Goal: Task Accomplishment & Management: Manage account settings

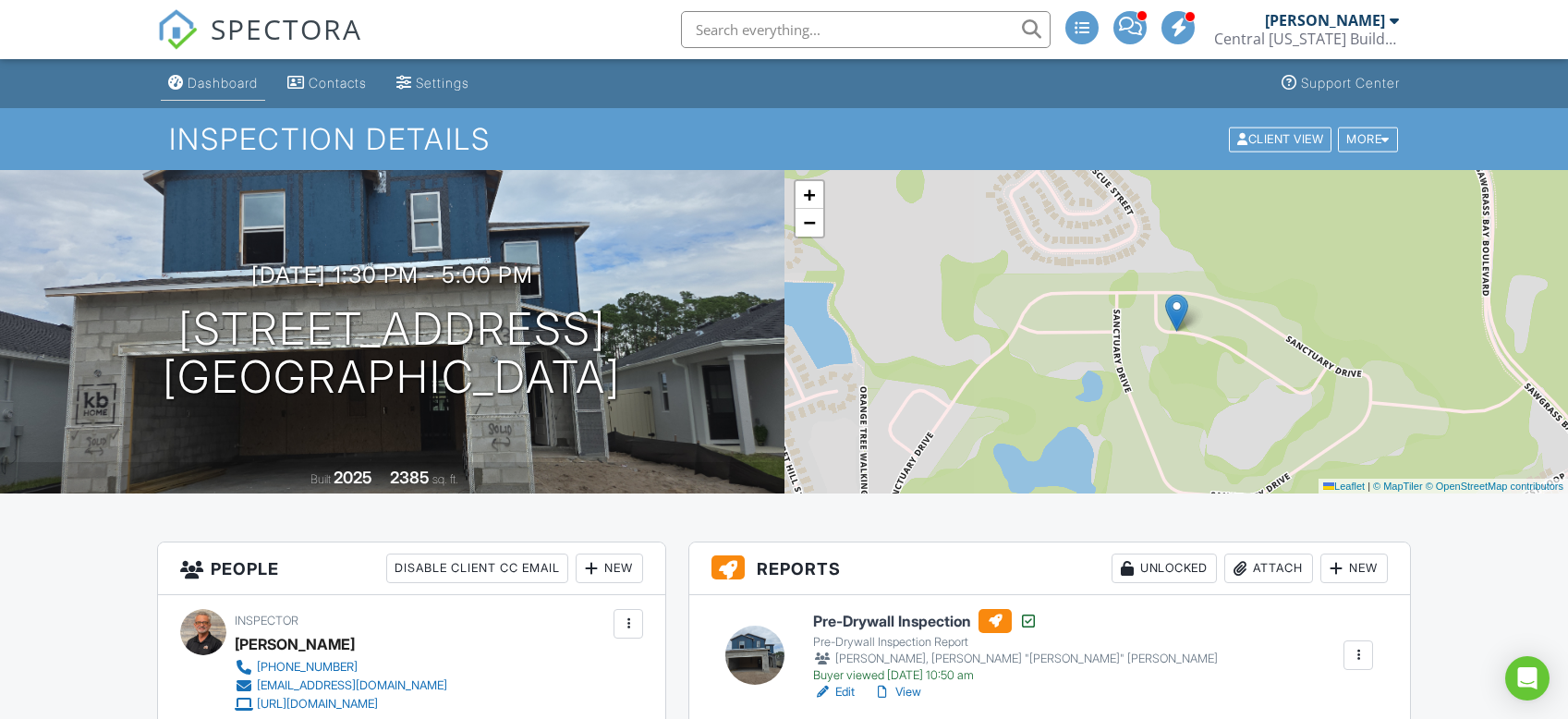
click at [243, 73] on link "Dashboard" at bounding box center [212, 83] width 104 height 34
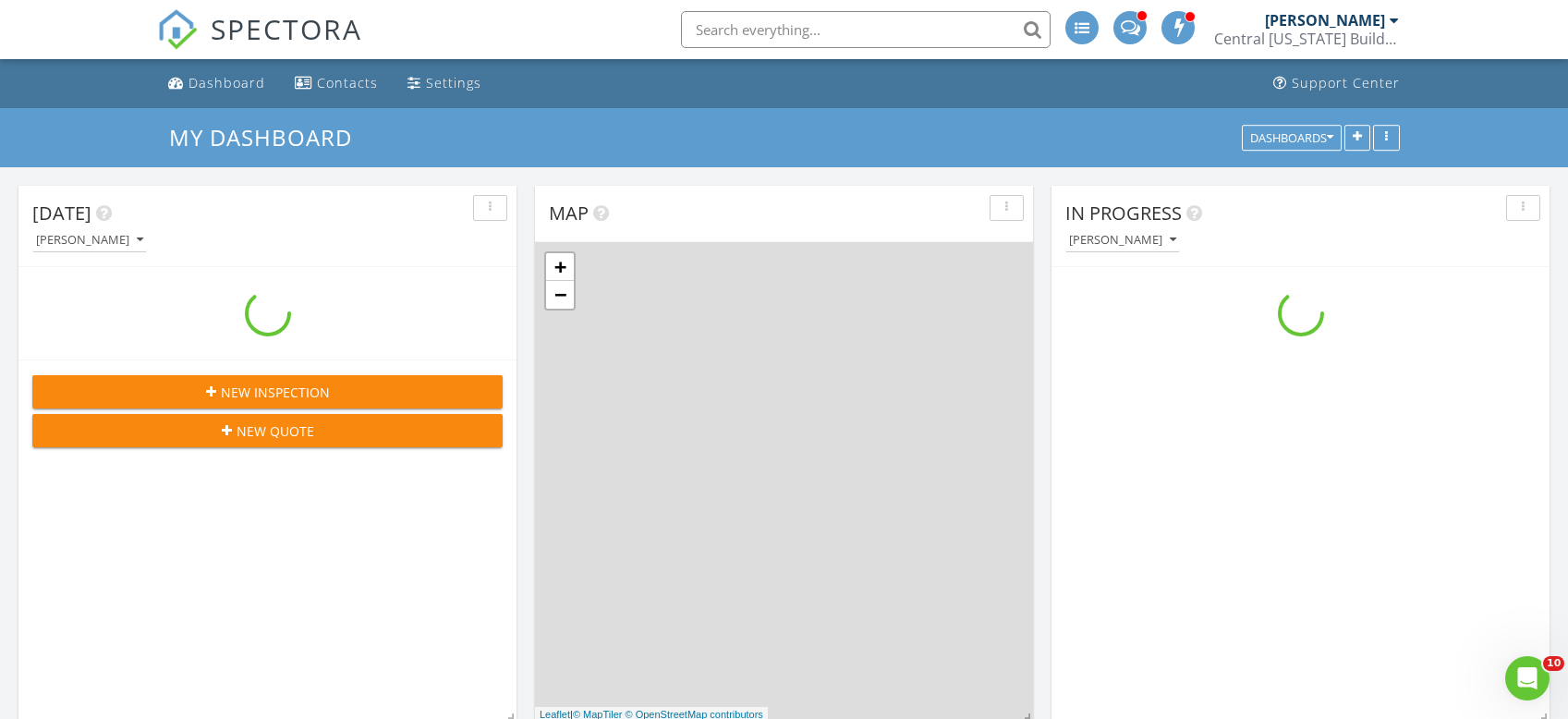
scroll to position [1527, 1597]
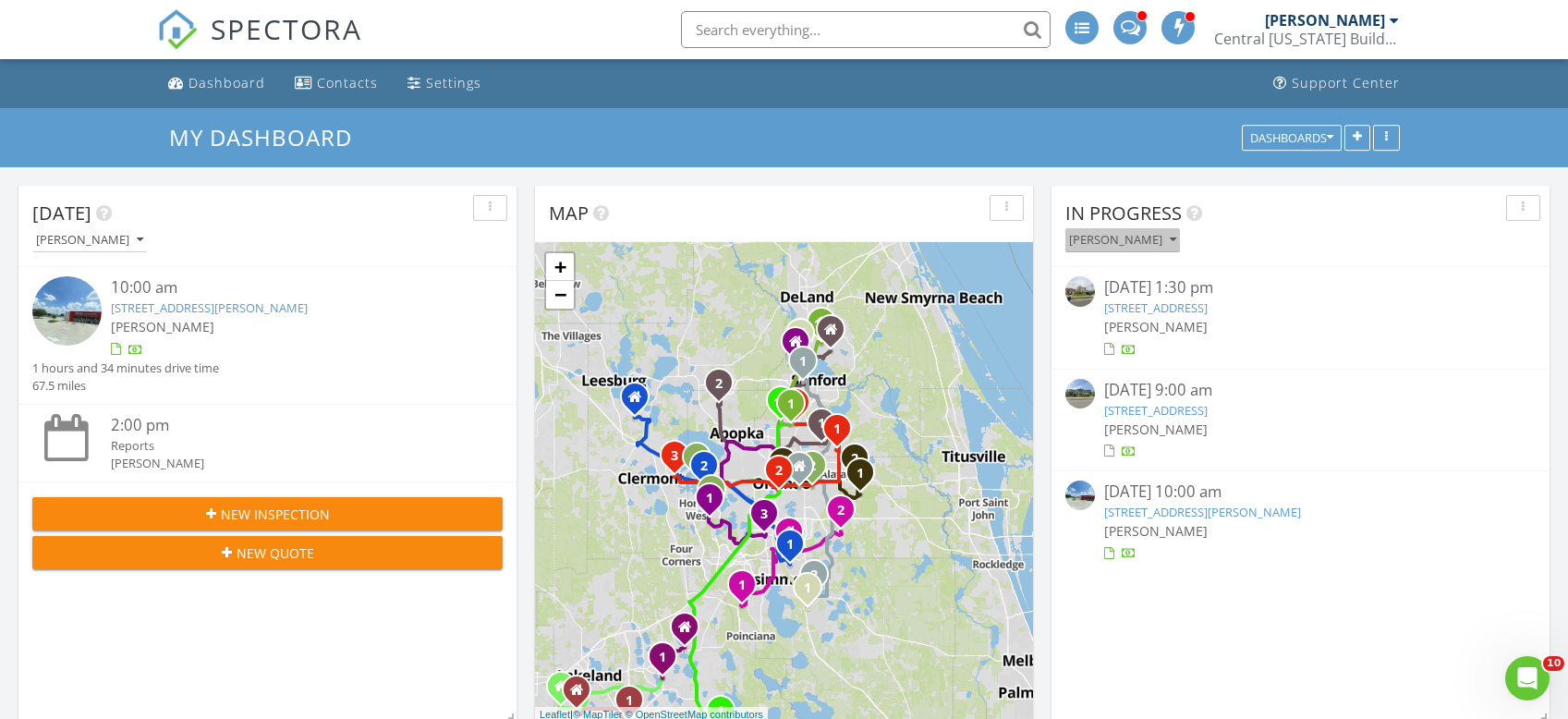
click at [1176, 238] on icon "button" at bounding box center [1173, 240] width 7 height 13
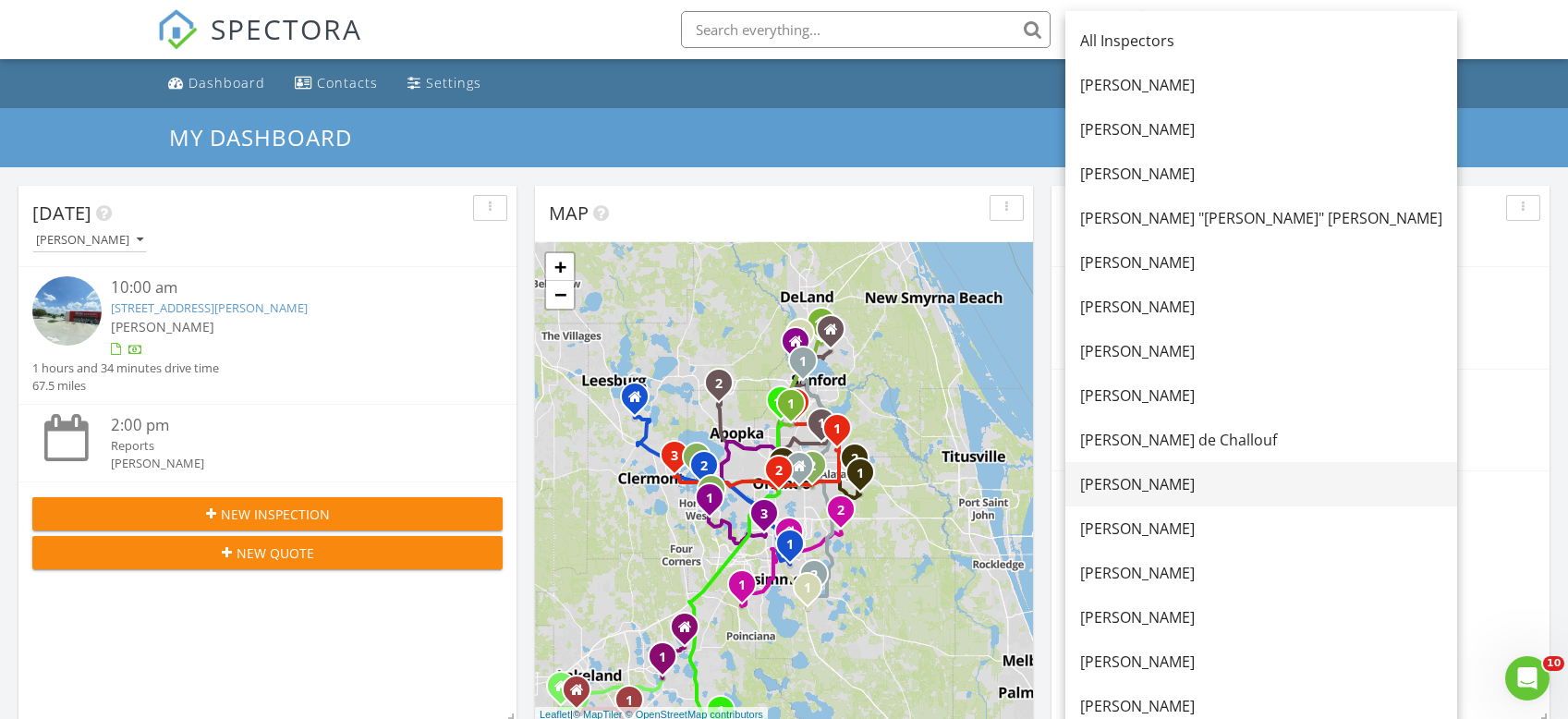
scroll to position [462, 0]
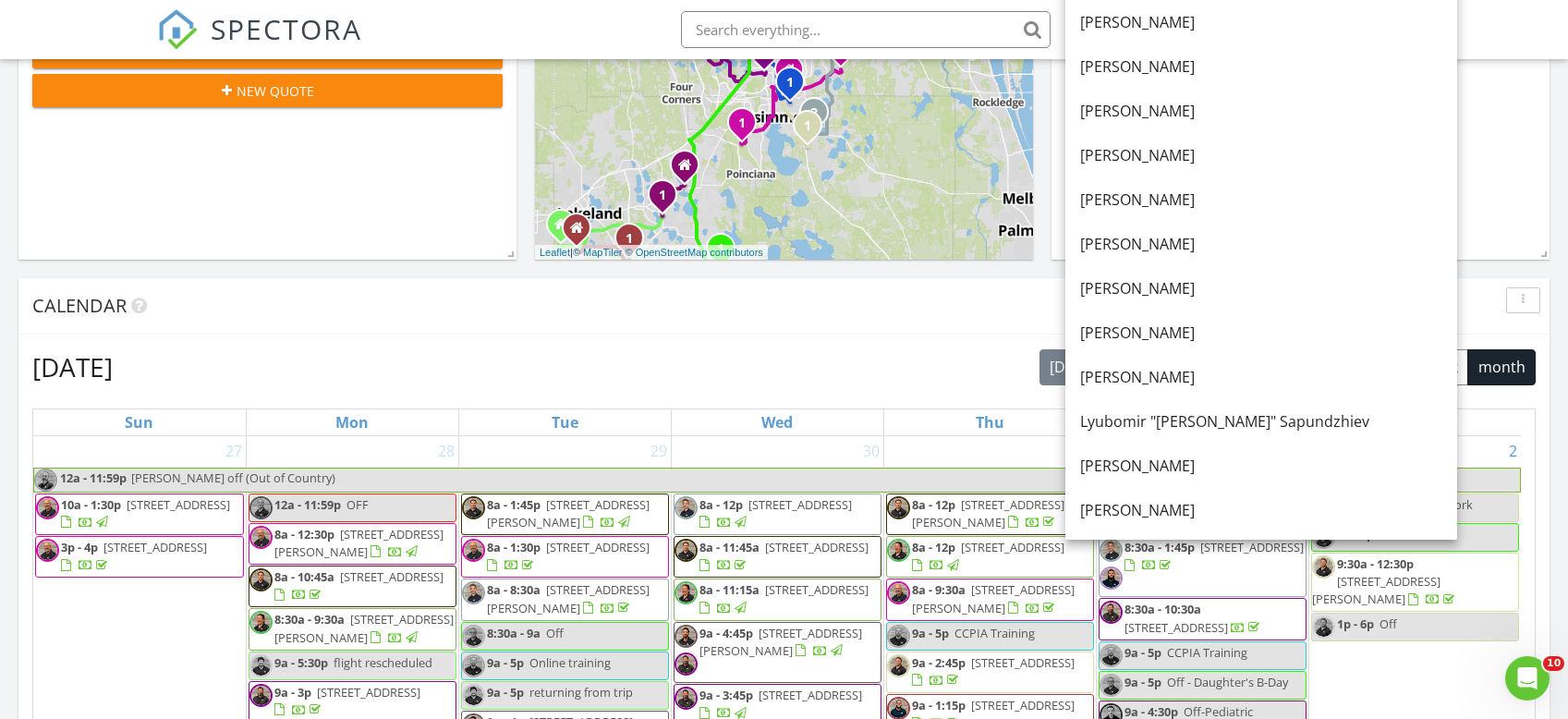
drag, startPoint x: 1150, startPoint y: 336, endPoint x: 1398, endPoint y: 273, distance: 255.9
click at [1150, 335] on div "[PERSON_NAME]" at bounding box center [1261, 332] width 362 height 22
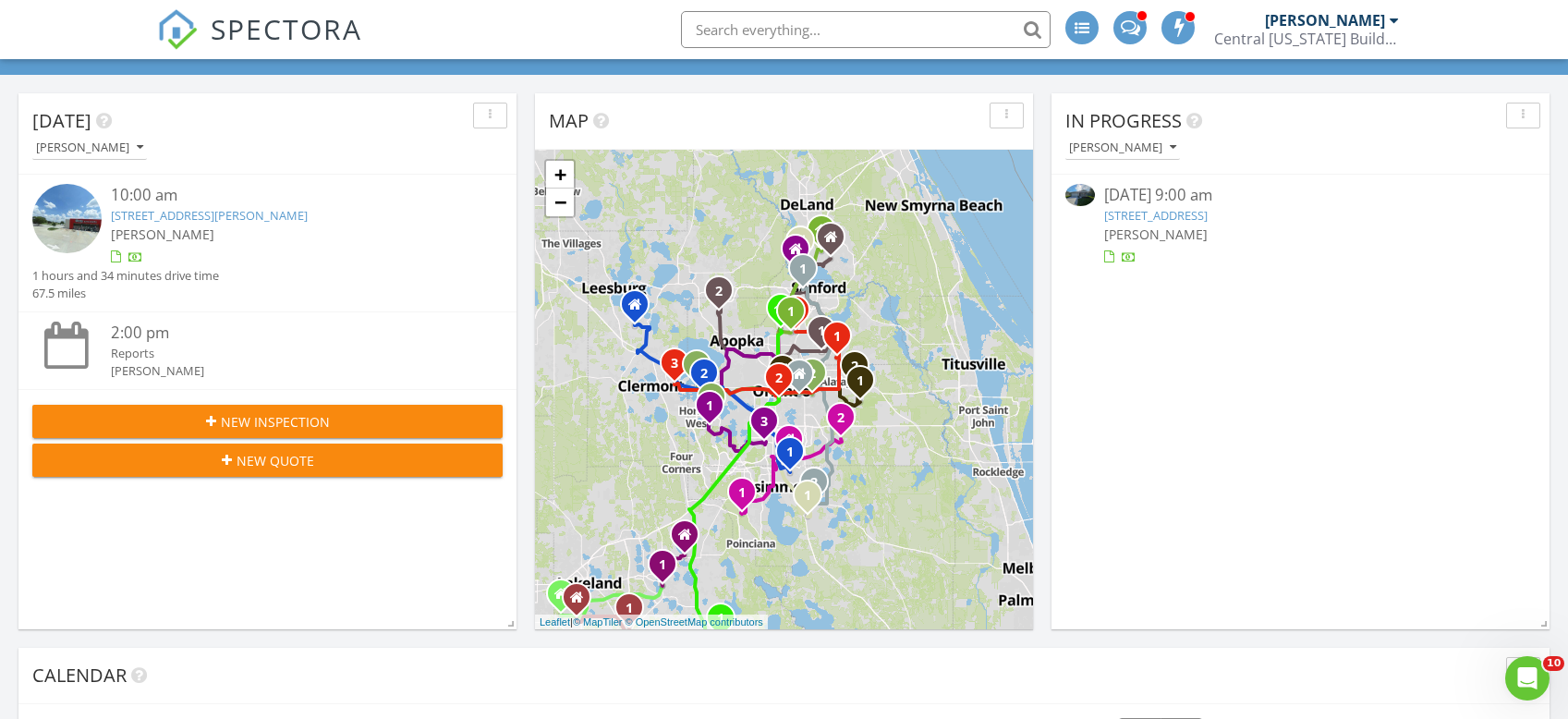
scroll to position [0, 0]
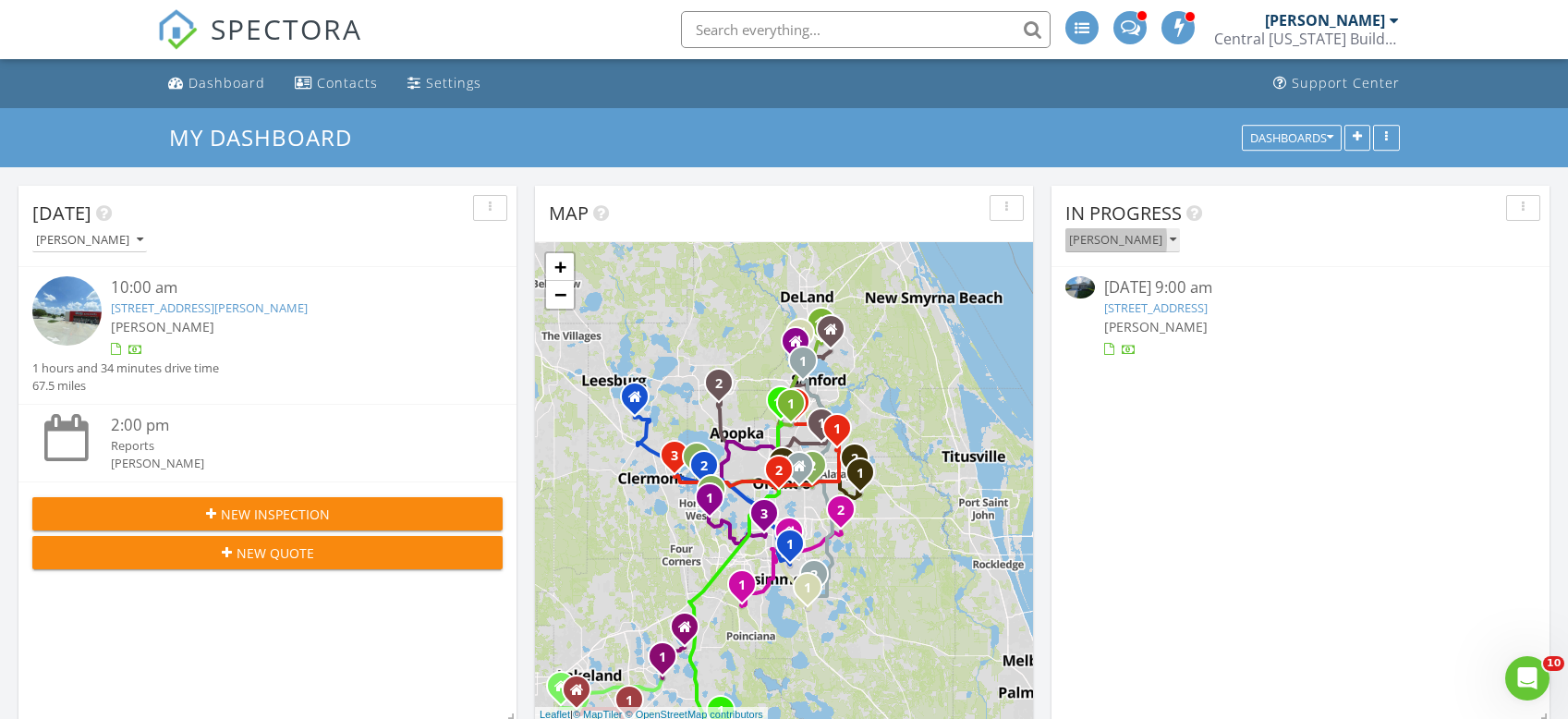
click at [1170, 238] on icon "button" at bounding box center [1173, 240] width 7 height 13
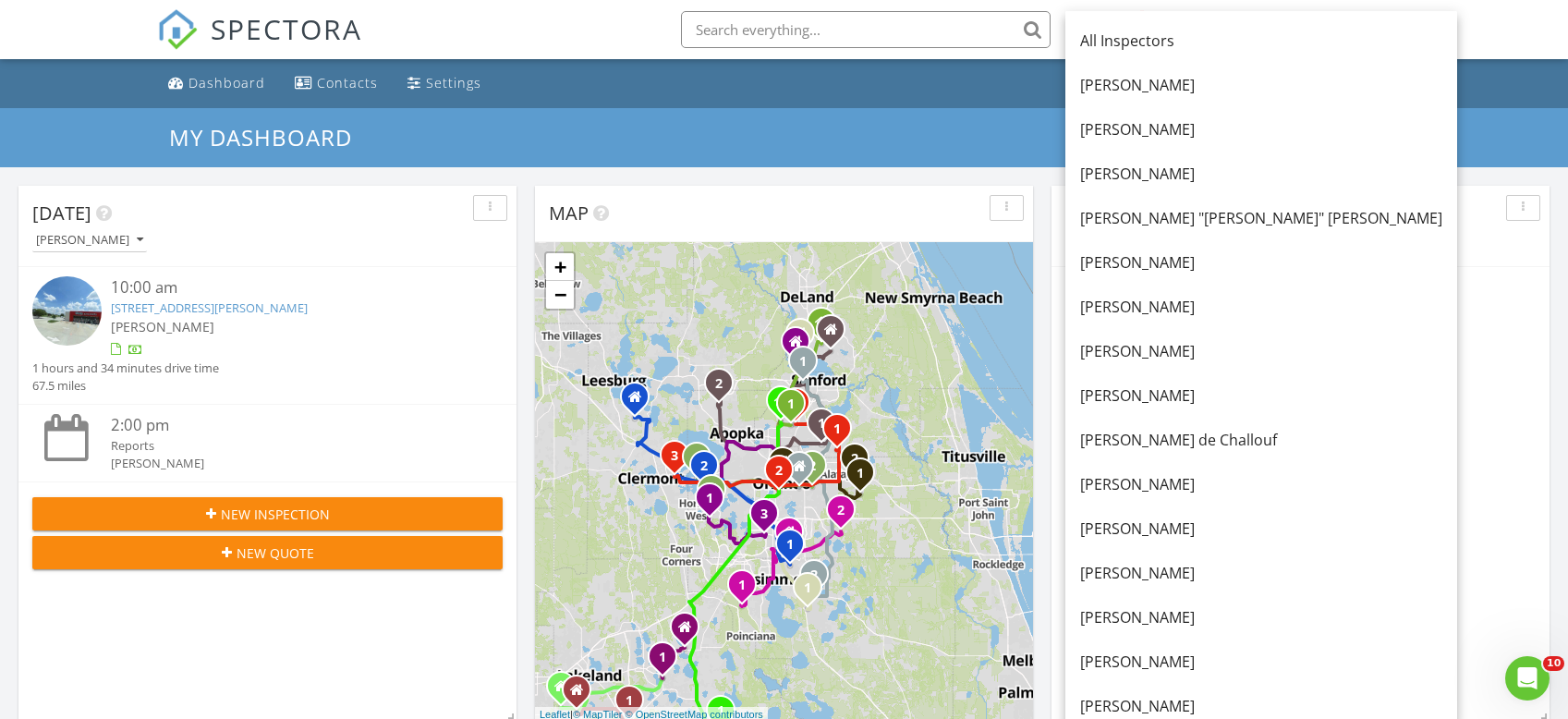
drag, startPoint x: 1151, startPoint y: 213, endPoint x: 1467, endPoint y: 250, distance: 318.2
click at [1153, 213] on div "[PERSON_NAME] "[PERSON_NAME]" [PERSON_NAME]" at bounding box center [1261, 218] width 362 height 22
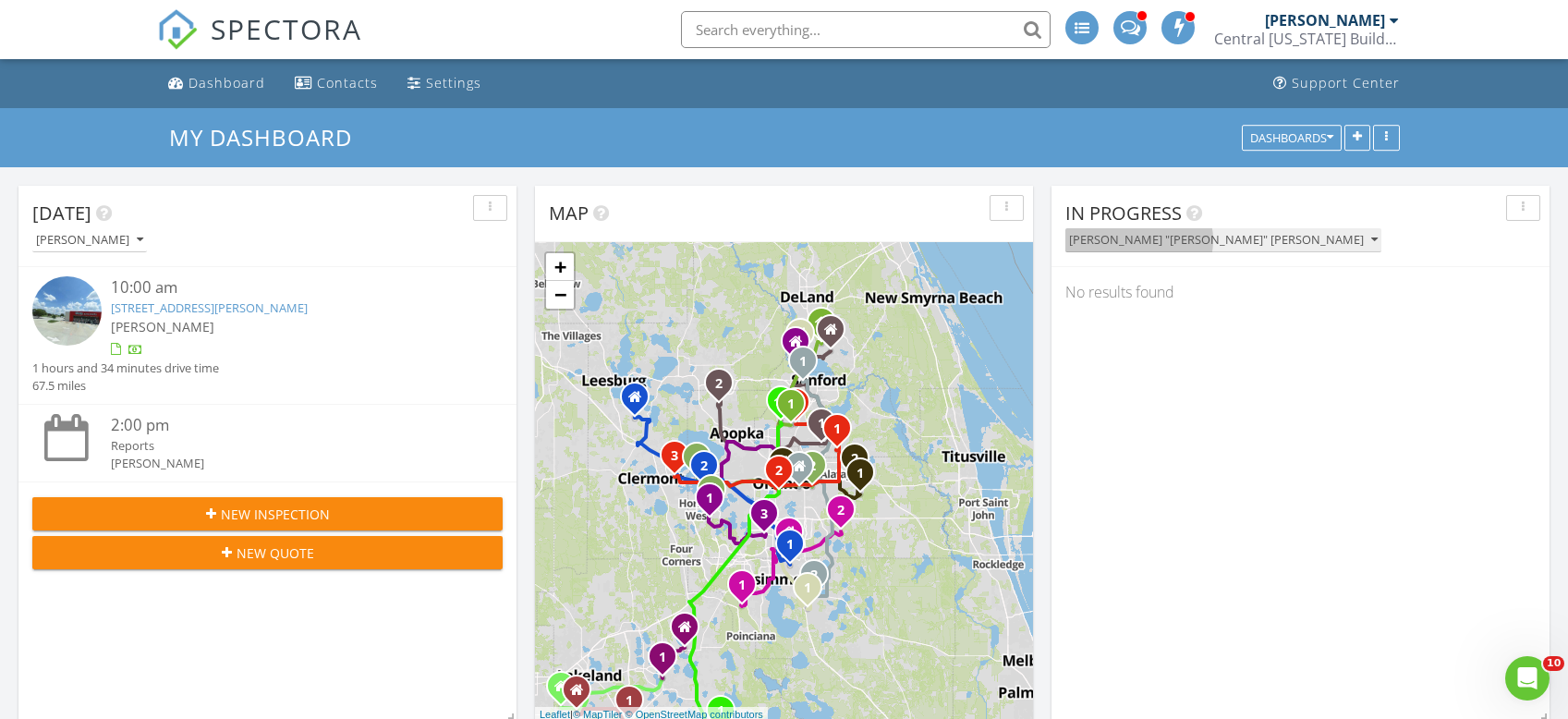
click at [1209, 243] on button "[PERSON_NAME] "[PERSON_NAME]" [PERSON_NAME]" at bounding box center [1223, 241] width 317 height 25
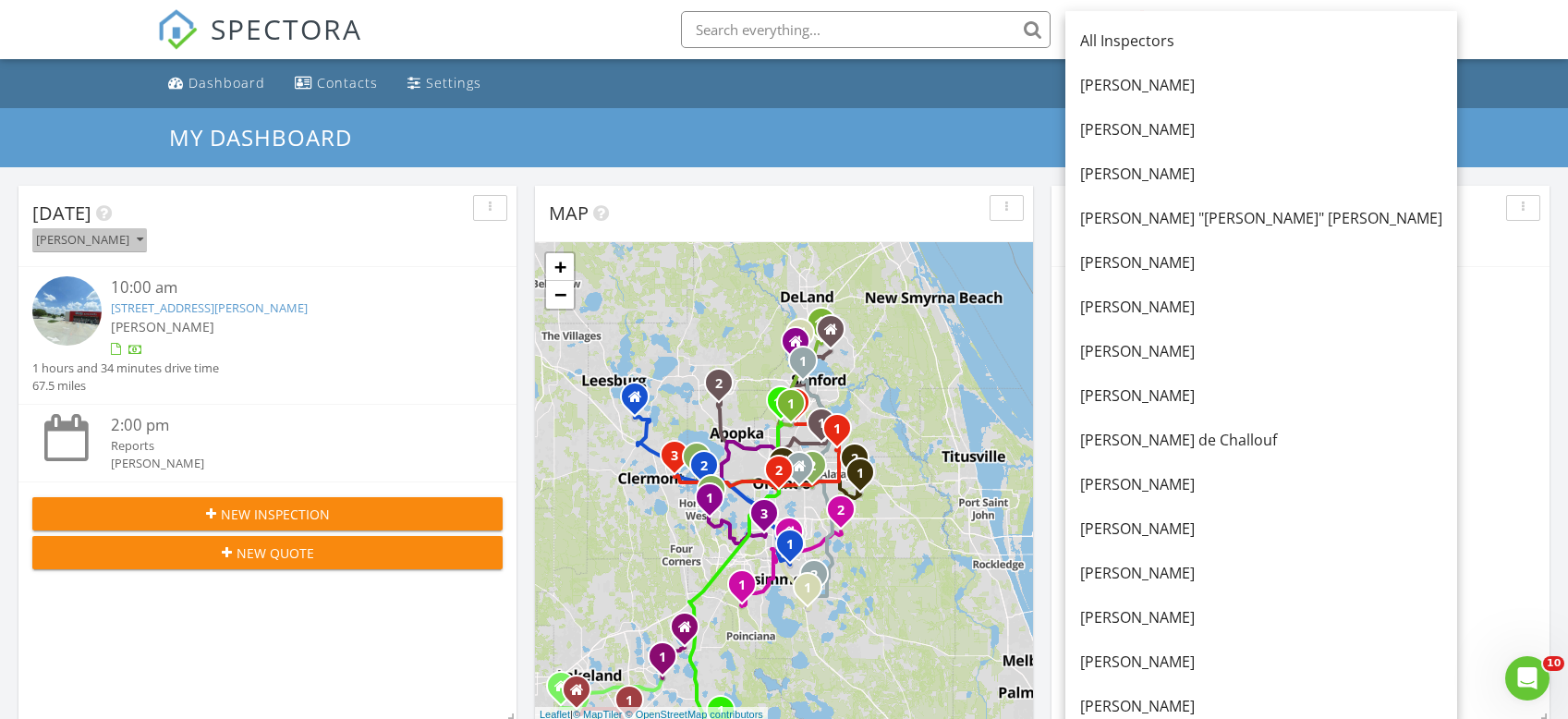
click at [147, 231] on button "[PERSON_NAME]" at bounding box center [90, 241] width 115 height 25
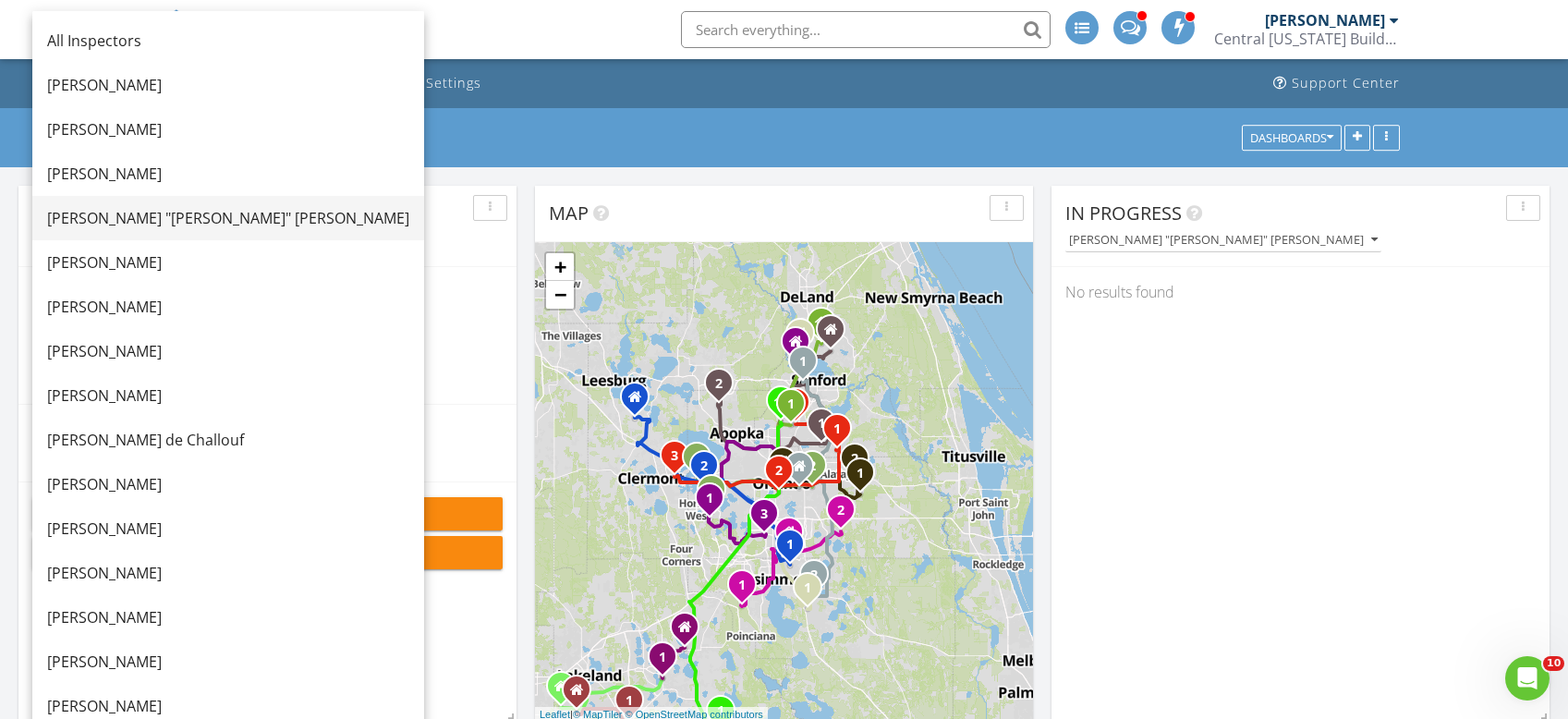
click at [121, 213] on div "[PERSON_NAME] "[PERSON_NAME]" [PERSON_NAME]" at bounding box center [228, 218] width 362 height 22
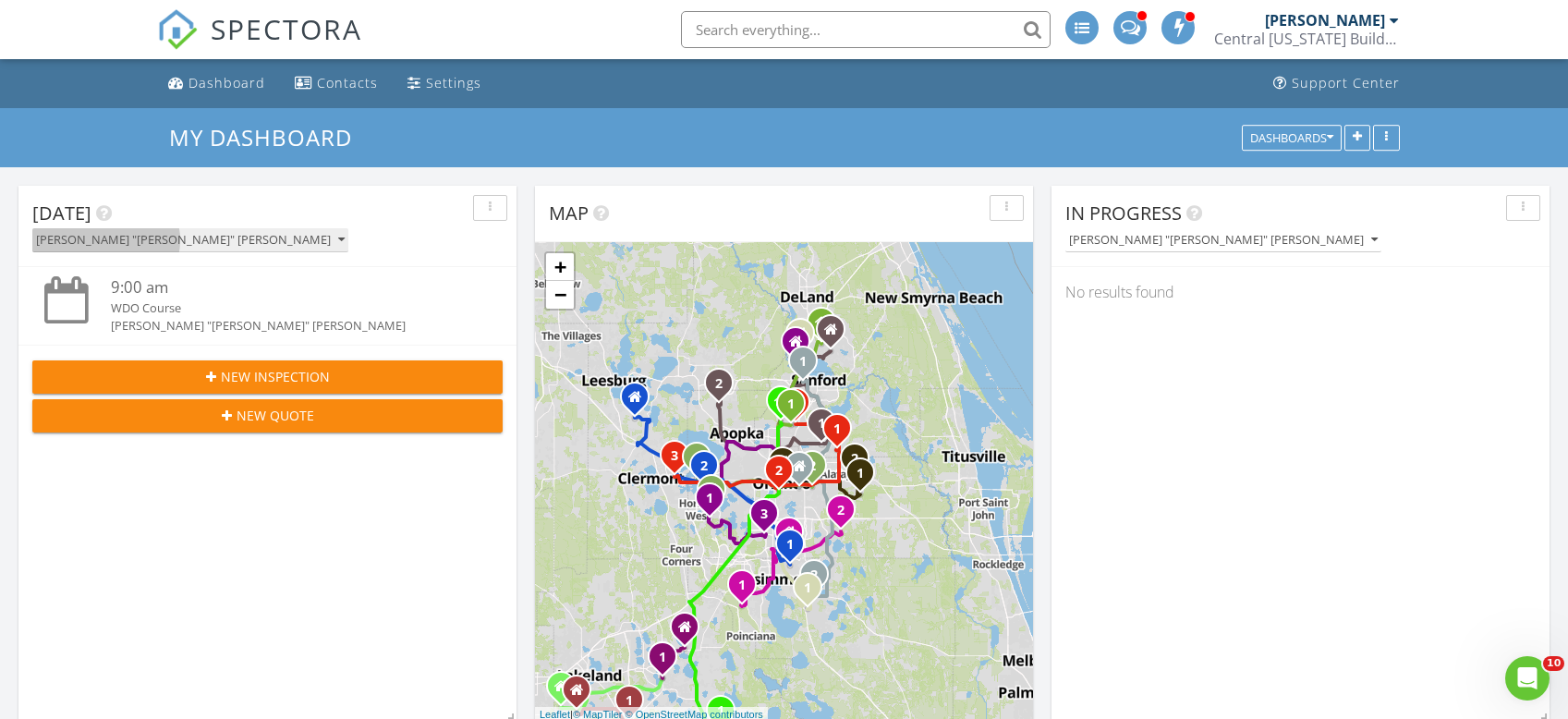
click at [176, 232] on button "[PERSON_NAME] "[PERSON_NAME]" [PERSON_NAME]" at bounding box center [190, 241] width 317 height 25
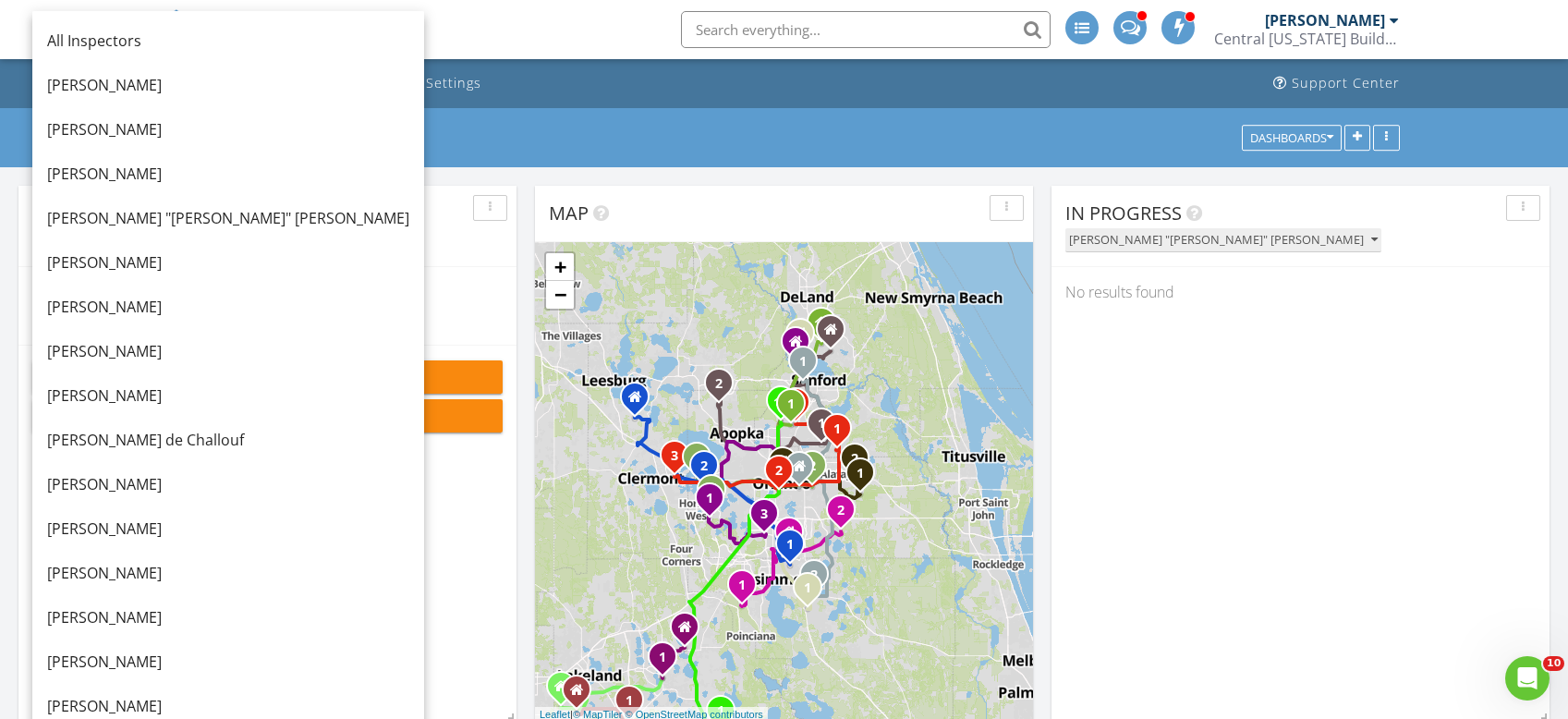
click at [1201, 248] on button "[PERSON_NAME] "[PERSON_NAME]" [PERSON_NAME]" at bounding box center [1223, 241] width 317 height 25
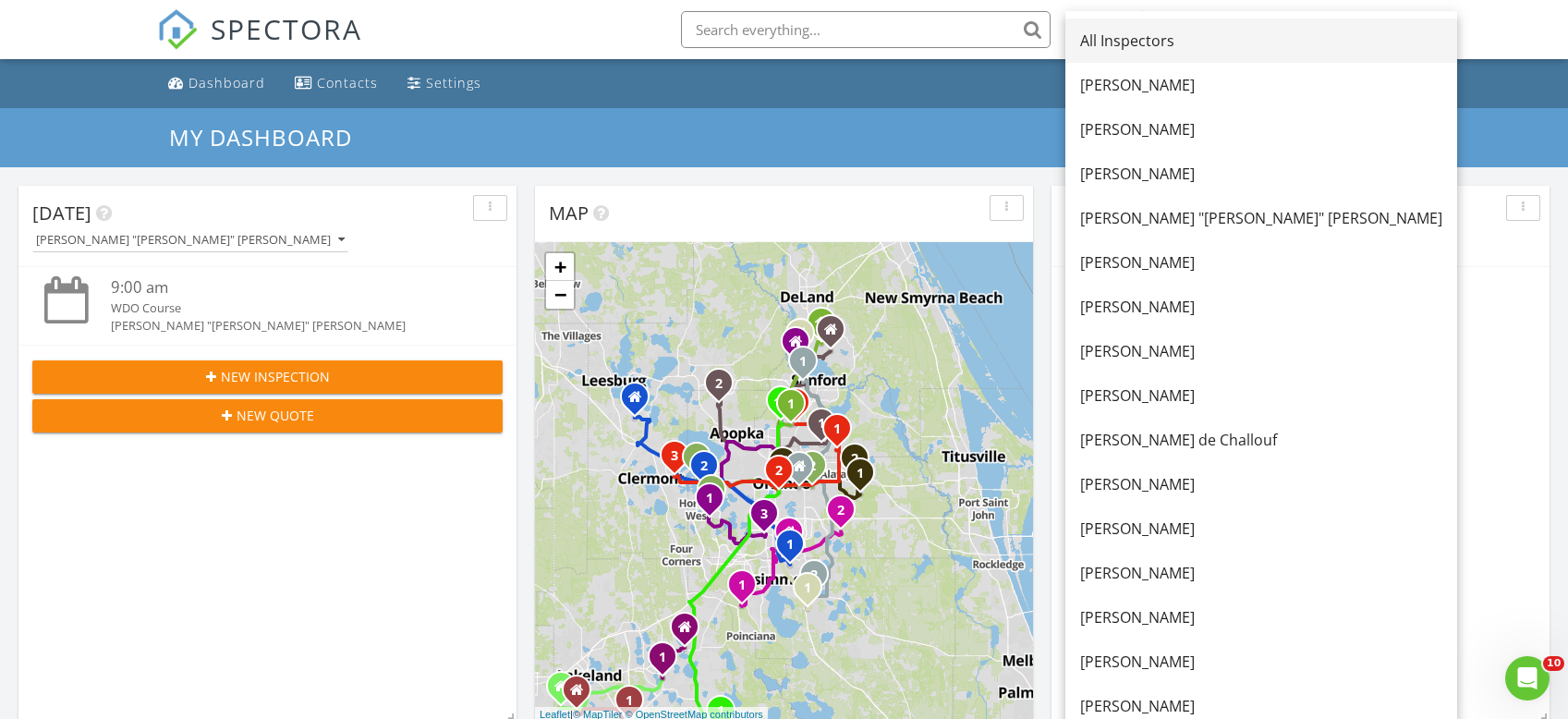
click at [1135, 41] on div "All Inspectors" at bounding box center [1261, 40] width 362 height 22
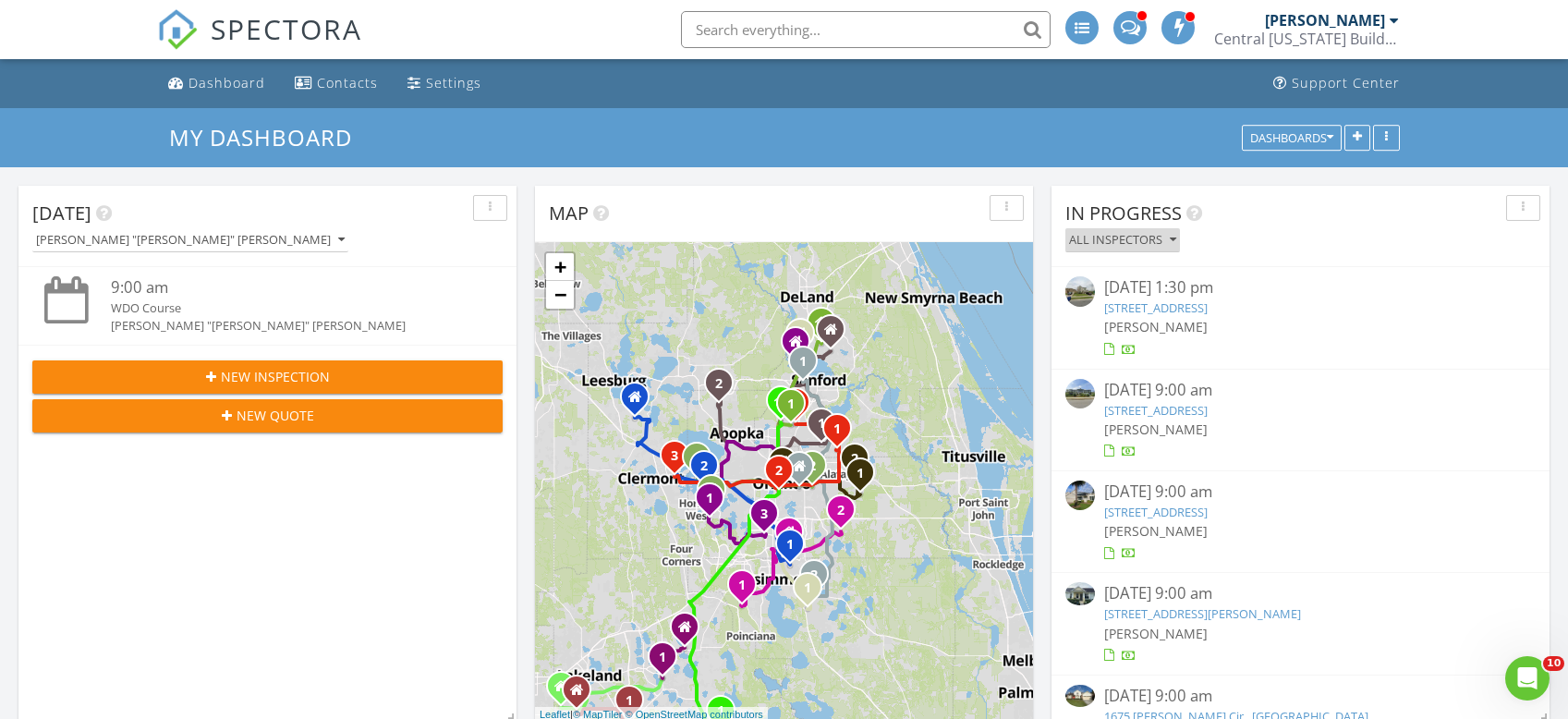
click at [1174, 240] on icon "button" at bounding box center [1173, 240] width 7 height 13
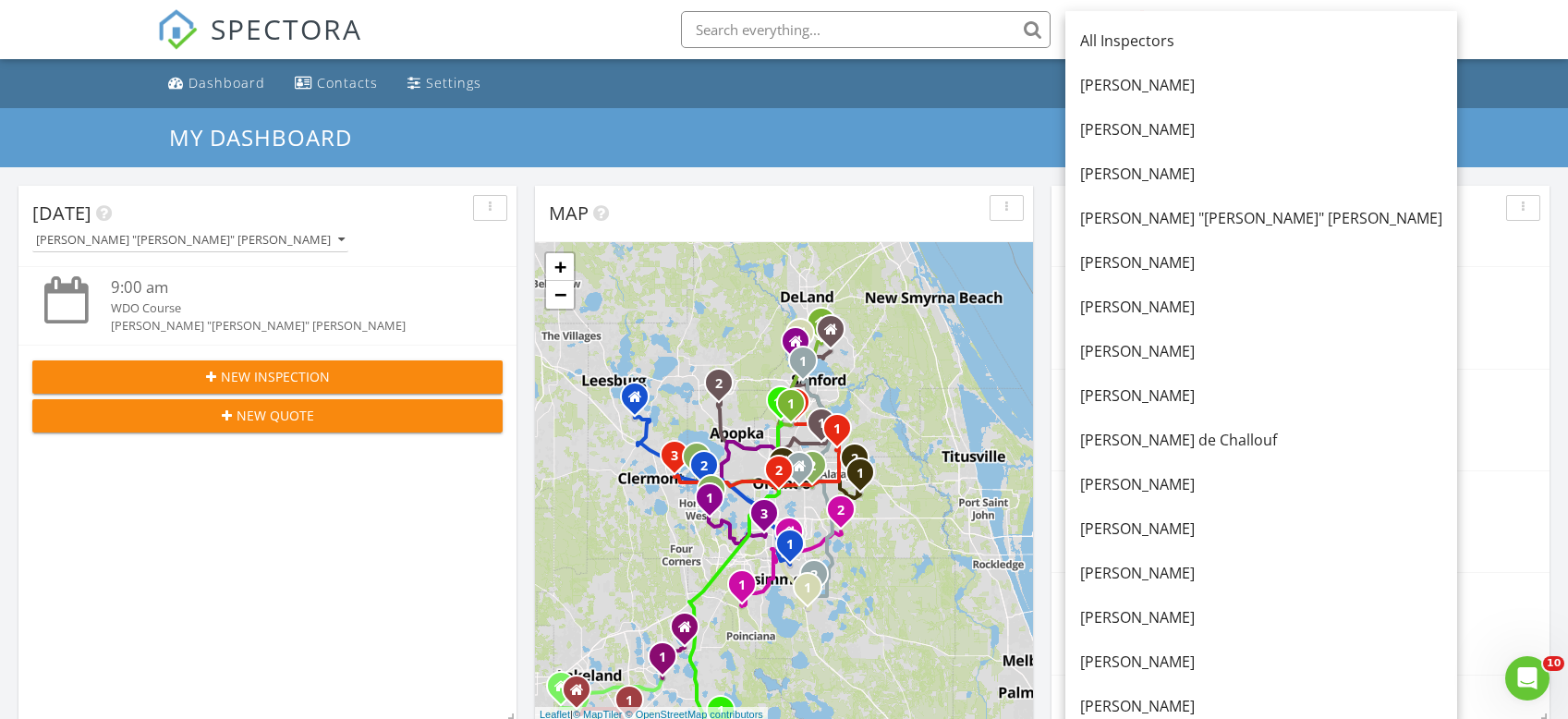
drag, startPoint x: 1174, startPoint y: 296, endPoint x: 1398, endPoint y: 316, distance: 224.9
click at [1176, 296] on div "[PERSON_NAME]" at bounding box center [1261, 307] width 362 height 22
